Goal: Register for event/course

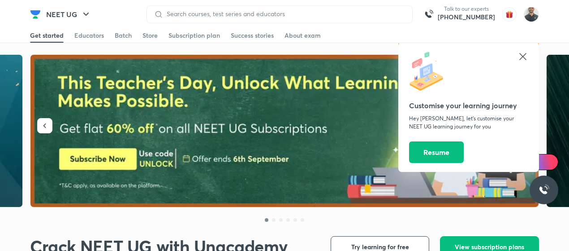
click at [523, 57] on icon at bounding box center [523, 56] width 7 height 7
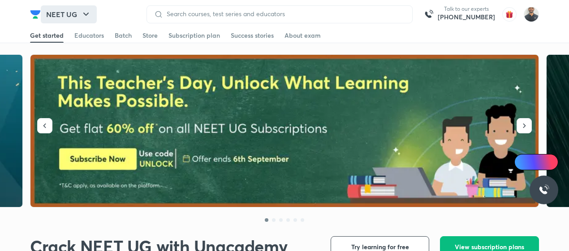
click at [85, 19] on icon "button" at bounding box center [86, 14] width 11 height 11
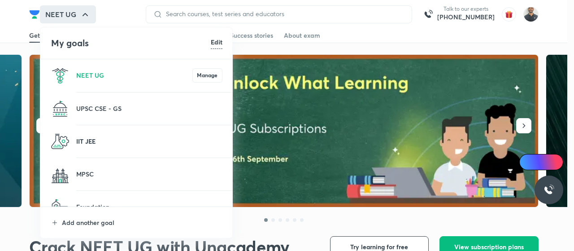
click at [132, 140] on p "IIT JEE" at bounding box center [149, 140] width 146 height 9
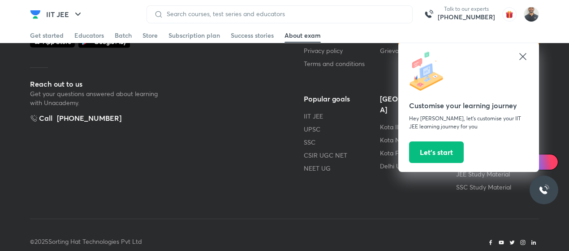
scroll to position [942, 0]
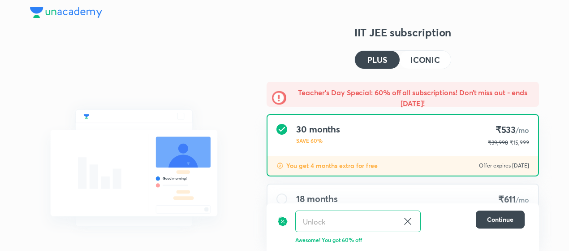
click at [413, 32] on h3 "IIT JEE subscription" at bounding box center [403, 32] width 273 height 14
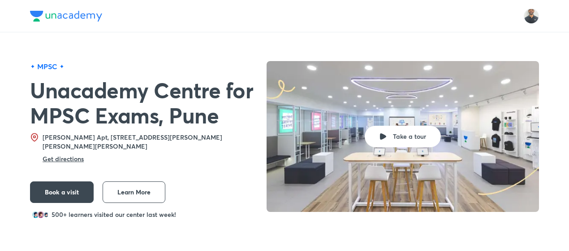
click at [89, 21] on img at bounding box center [66, 16] width 72 height 11
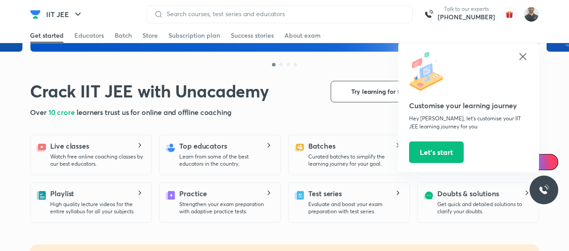
scroll to position [155, 0]
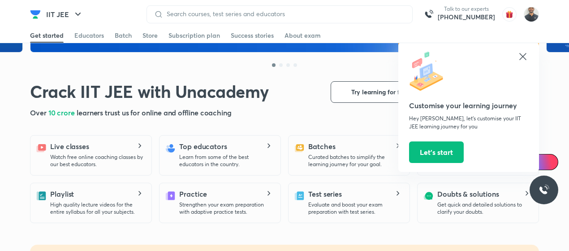
click at [283, 90] on div "Crack IIT JEE with Unacademy Crack IIT JEE with Unacademy Over 10 crore learner…" at bounding box center [156, 100] width 253 height 39
click at [77, 116] on span "learners trust us for online and offline coaching" at bounding box center [154, 112] width 155 height 9
click at [107, 81] on h1 "Crack IIT JEE with Unacademy" at bounding box center [149, 91] width 239 height 21
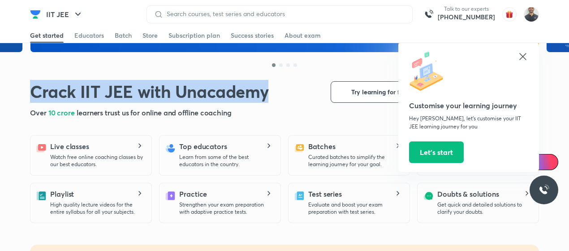
click at [107, 81] on h1 "Crack IIT JEE with Unacademy" at bounding box center [149, 91] width 239 height 21
click at [271, 86] on div "Crack IIT JEE with Unacademy Crack IIT JEE with Unacademy Over 10 crore learner…" at bounding box center [156, 100] width 253 height 39
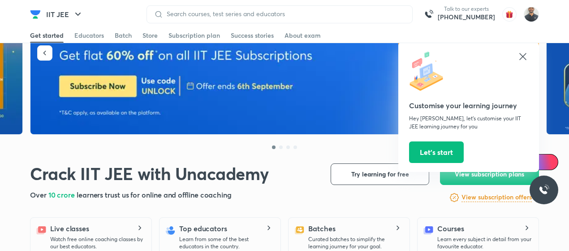
scroll to position [0, 0]
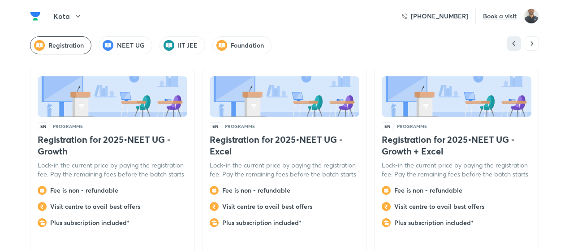
scroll to position [2440, 0]
click at [173, 36] on div "IIT JEE" at bounding box center [183, 45] width 46 height 18
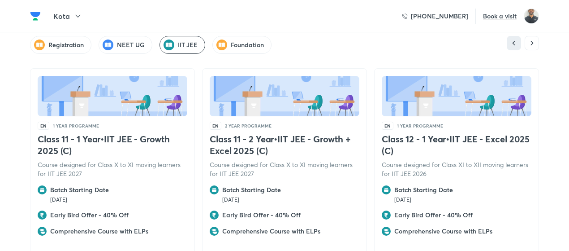
click at [38, 133] on h4 "Class 11 - 1 Year • IIT JEE - Growth 2025 (C)" at bounding box center [113, 144] width 150 height 23
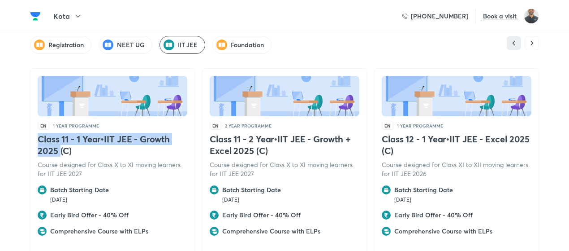
drag, startPoint x: 38, startPoint y: 133, endPoint x: 56, endPoint y: 140, distance: 19.5
click at [56, 140] on h4 "Class 11 - 1 Year • IIT JEE - Growth 2025 (C)" at bounding box center [113, 144] width 150 height 23
copy h4 "Class 11 - 1 Year • IIT JEE - Growth 2025"
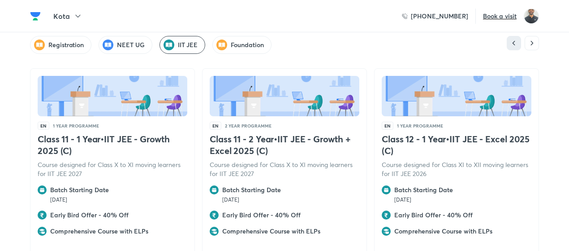
click at [78, 160] on p "Course designed for Class X to XI moving learners for IIT JEE 2027" at bounding box center [113, 169] width 150 height 18
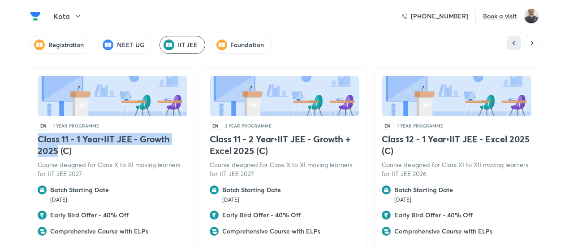
drag, startPoint x: 39, startPoint y: 131, endPoint x: 57, endPoint y: 141, distance: 21.3
click at [57, 141] on h4 "Class 11 - 1 Year • IIT JEE - Growth 2025 (C)" at bounding box center [113, 144] width 150 height 23
copy h4 "Class 11 - 1 Year • IIT JEE - Growth 2025"
